Goal: Transaction & Acquisition: Book appointment/travel/reservation

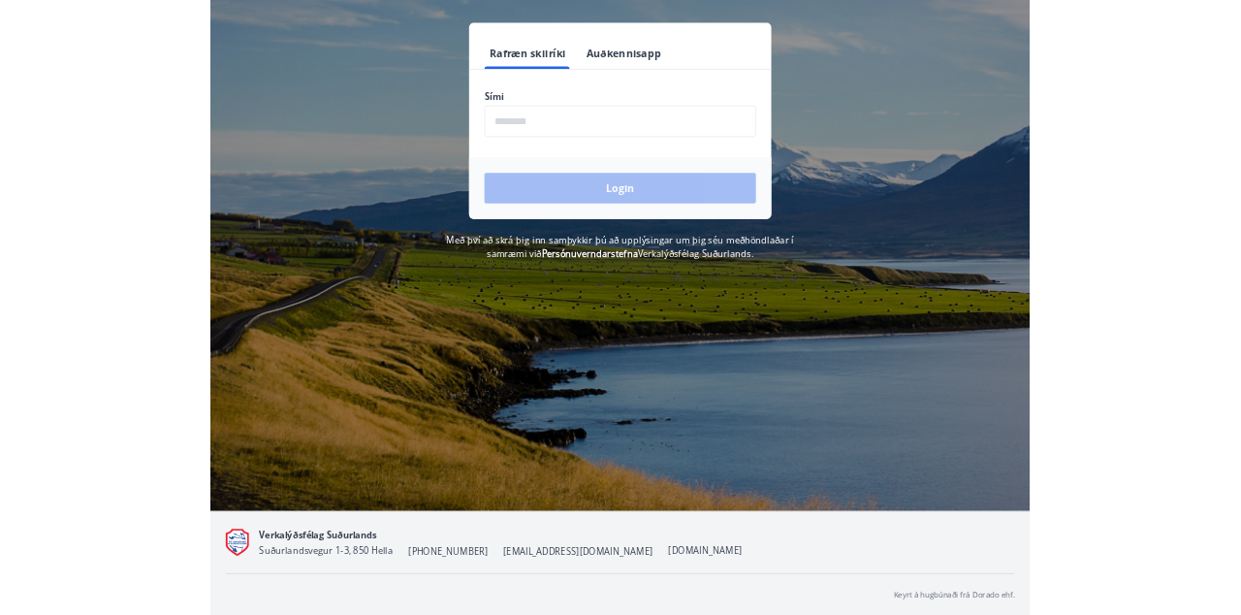
scroll to position [238, 0]
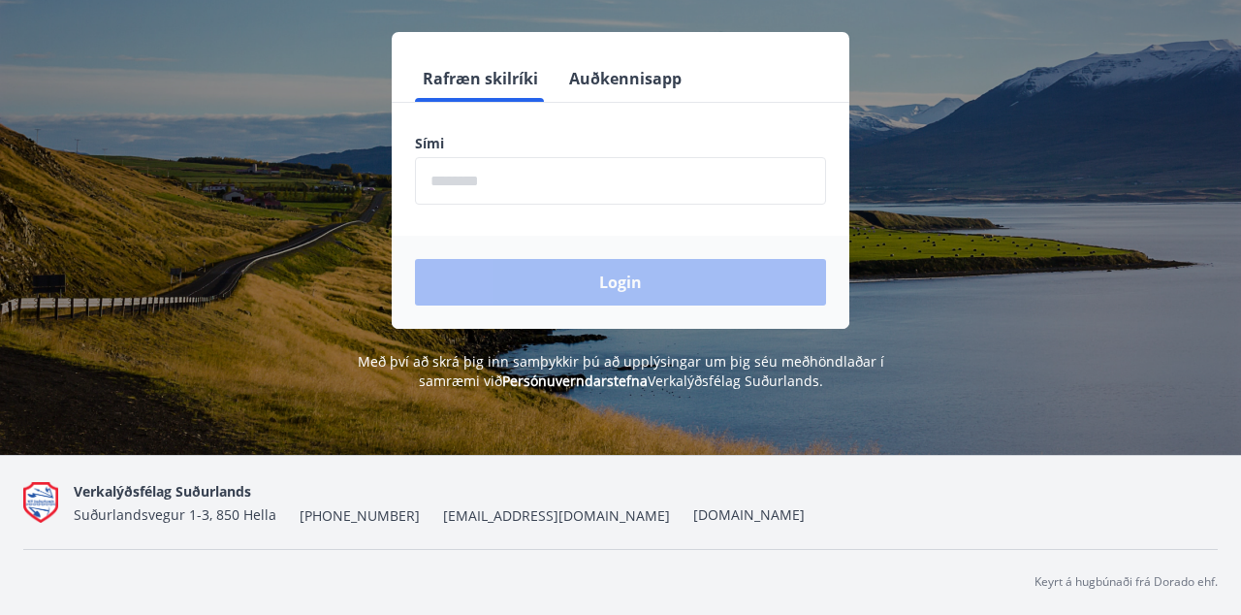
click at [519, 191] on input "phone" at bounding box center [620, 181] width 411 height 48
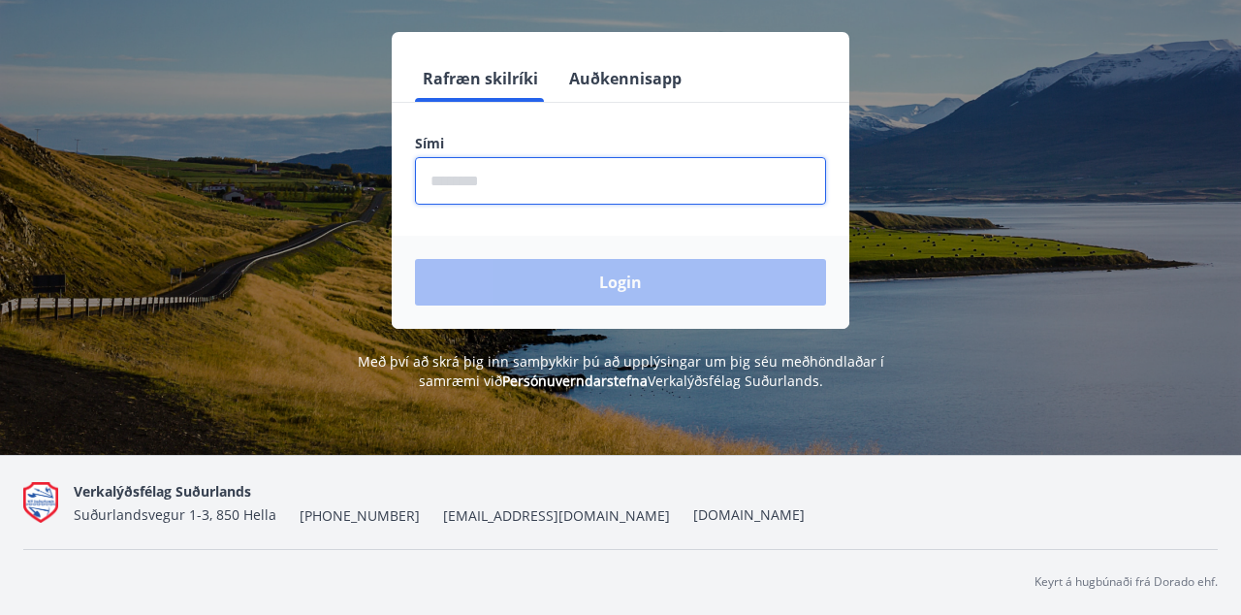
type input "********"
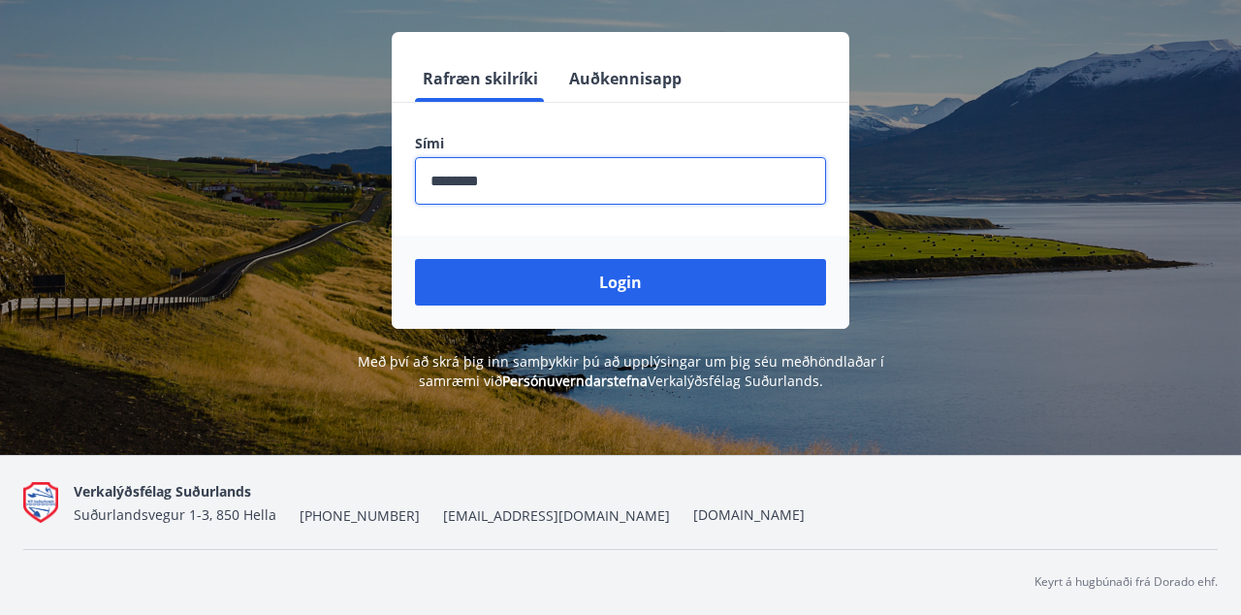
click at [619, 284] on button "Login" at bounding box center [620, 282] width 411 height 47
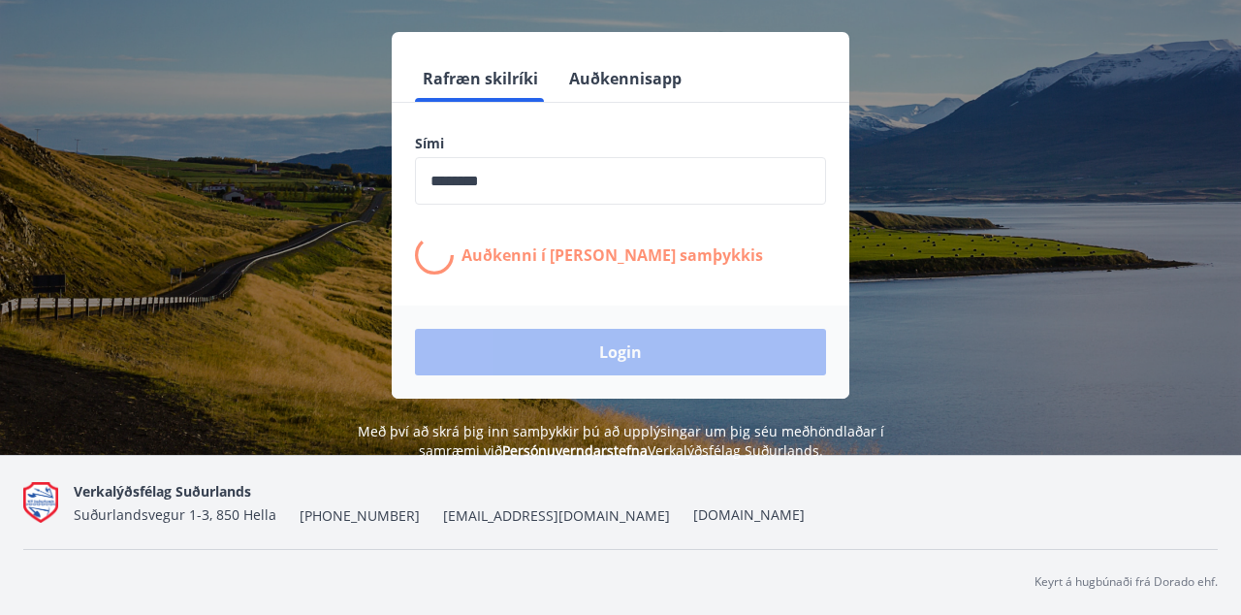
scroll to position [312, 0]
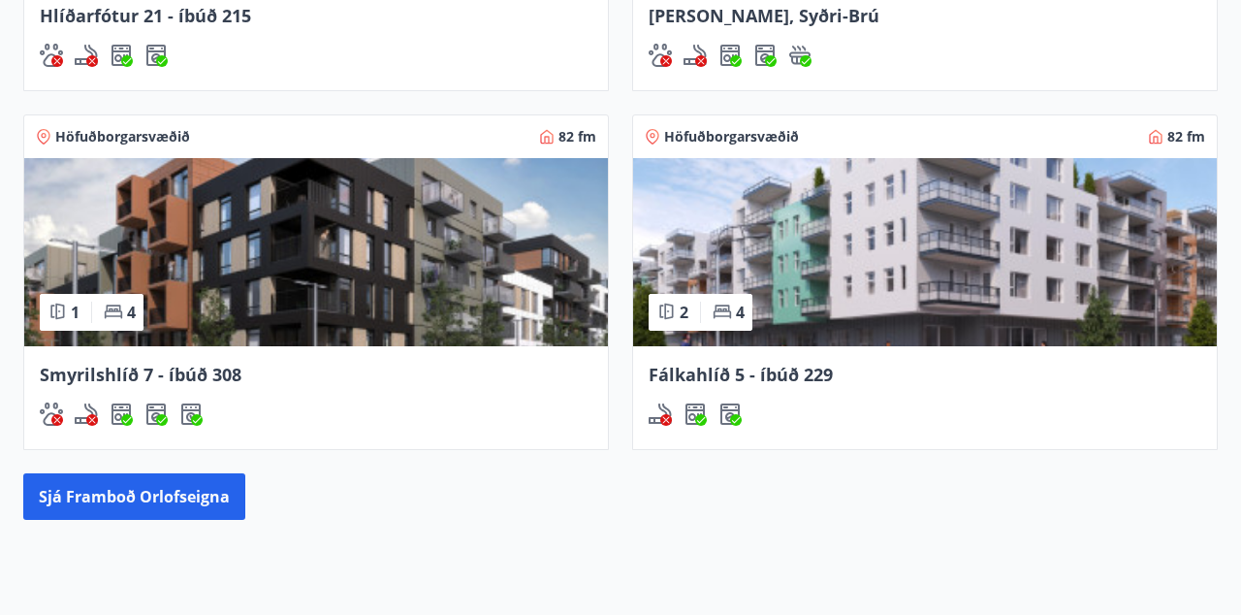
scroll to position [1550, 0]
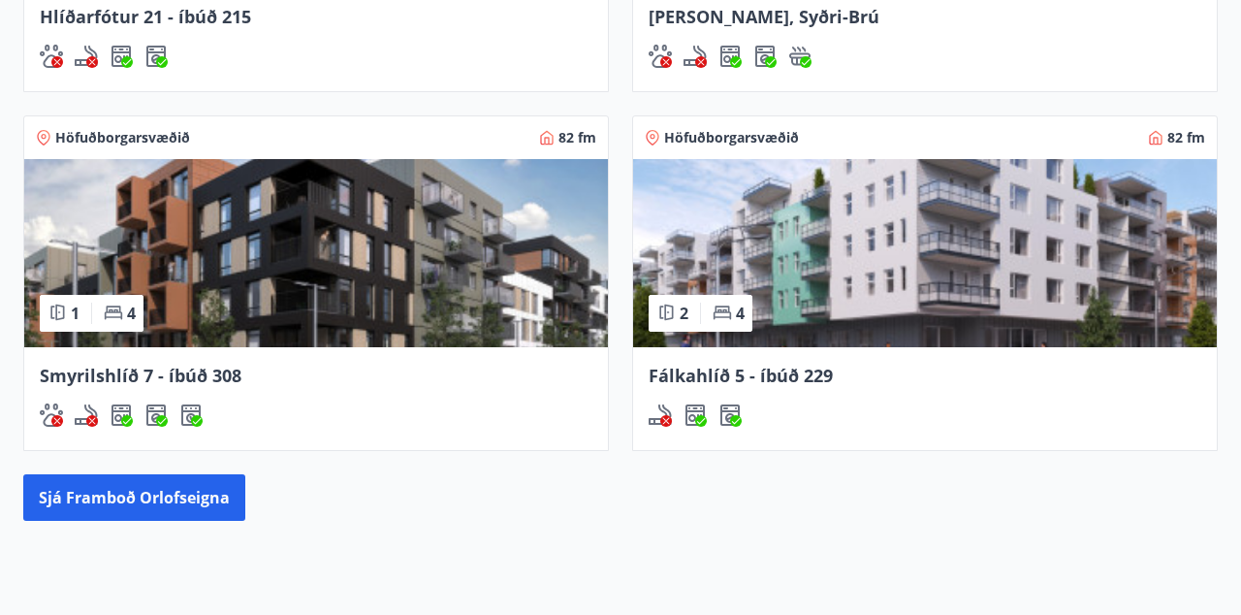
click at [190, 498] on button "Sjá framboð orlofseigna" at bounding box center [134, 497] width 222 height 47
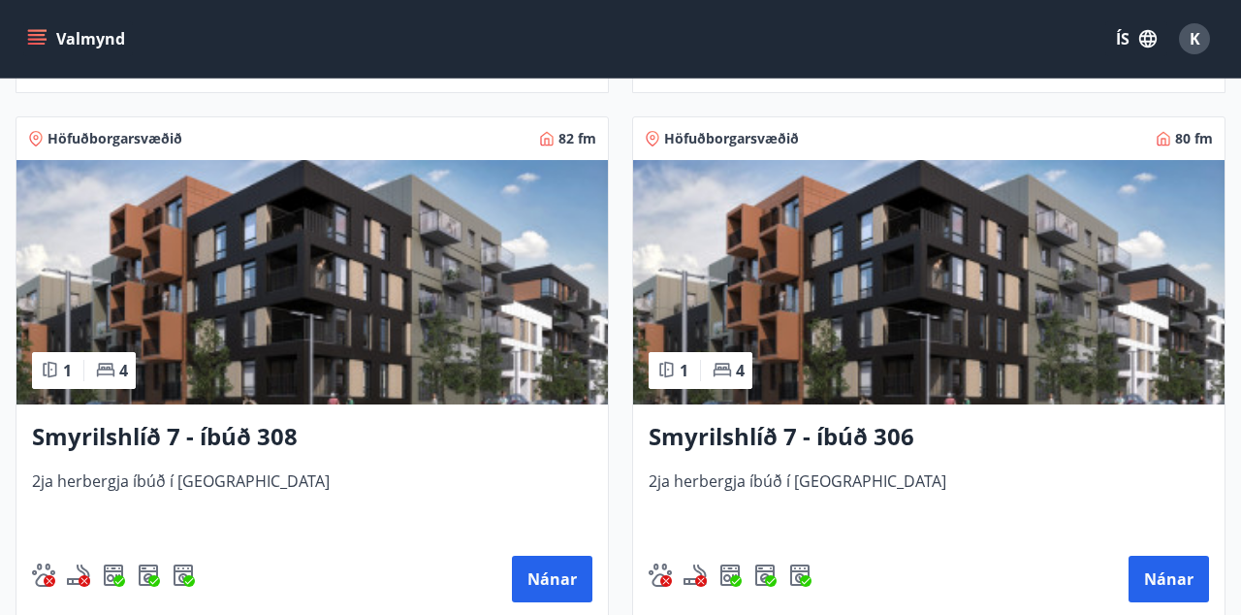
scroll to position [1368, 0]
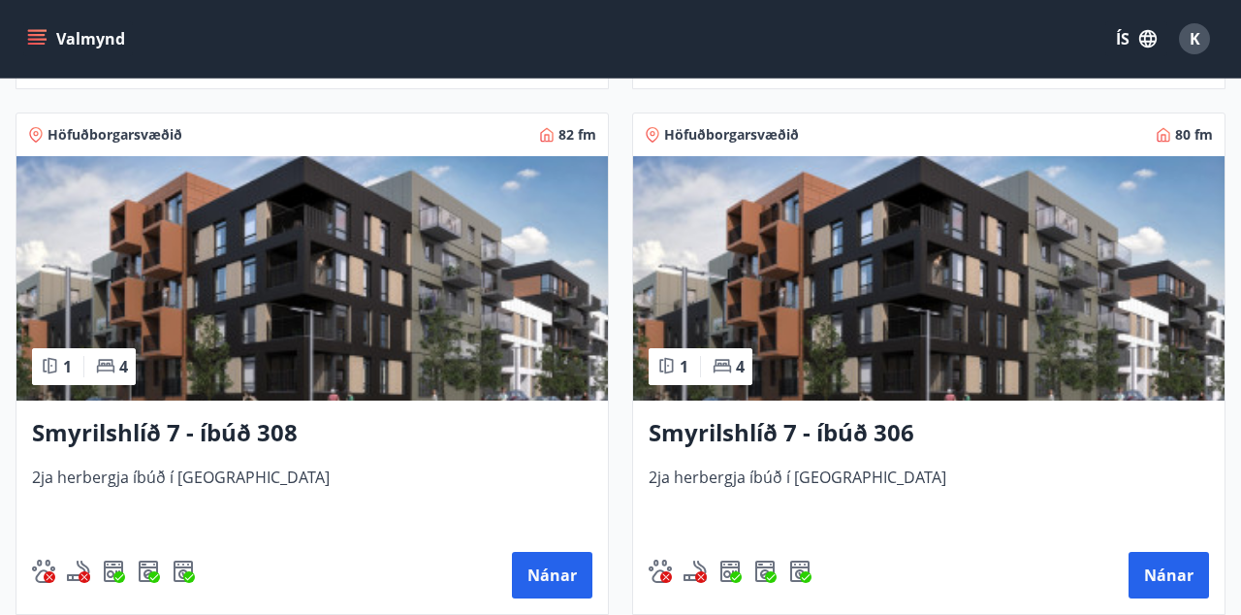
click at [351, 345] on img at bounding box center [312, 278] width 592 height 244
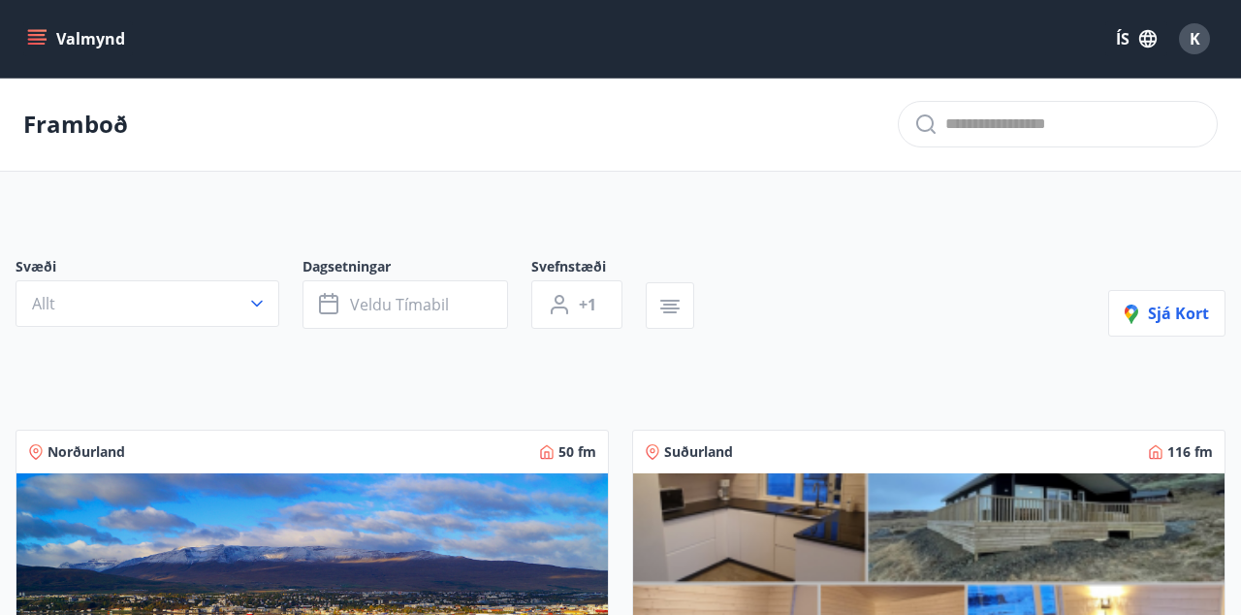
click at [262, 304] on icon "button" at bounding box center [256, 303] width 19 height 19
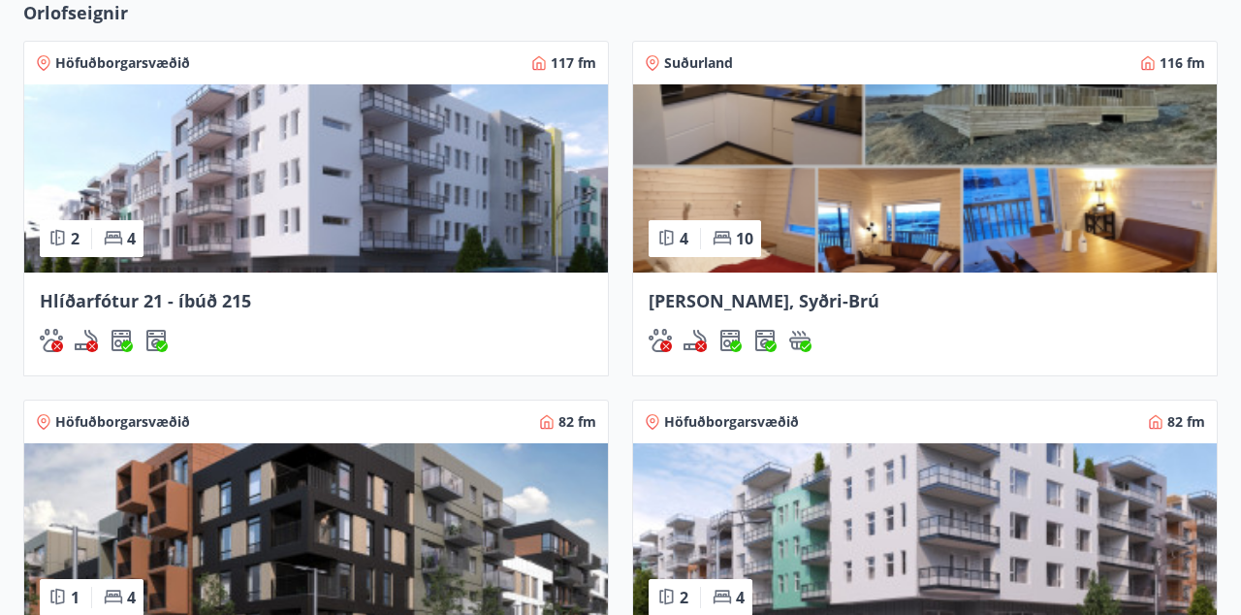
scroll to position [1311, 0]
